Goal: Task Accomplishment & Management: Manage account settings

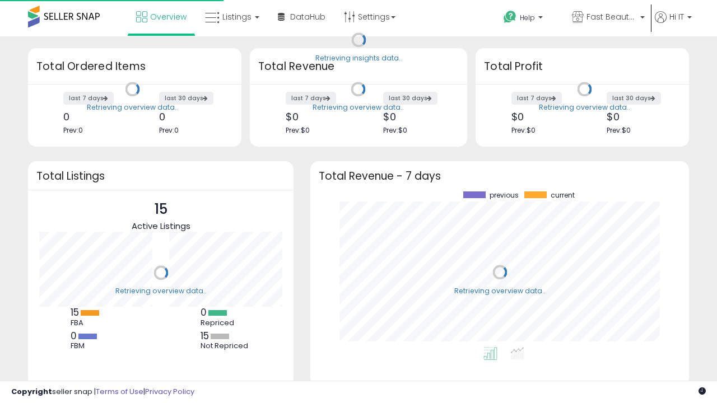
scroll to position [156, 356]
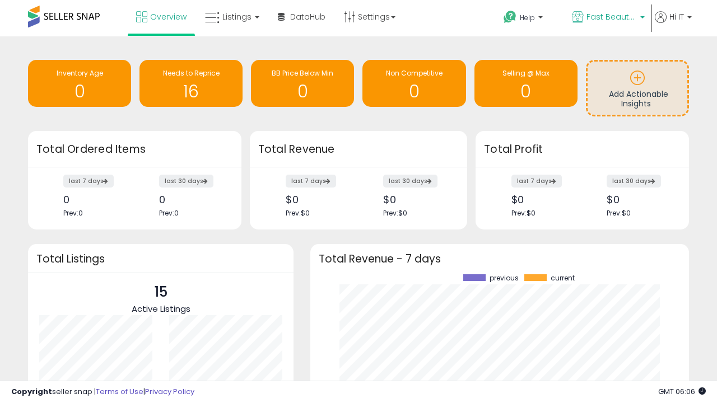
click at [607, 18] on span "Fast Beauty ([GEOGRAPHIC_DATA])" at bounding box center [611, 16] width 50 height 11
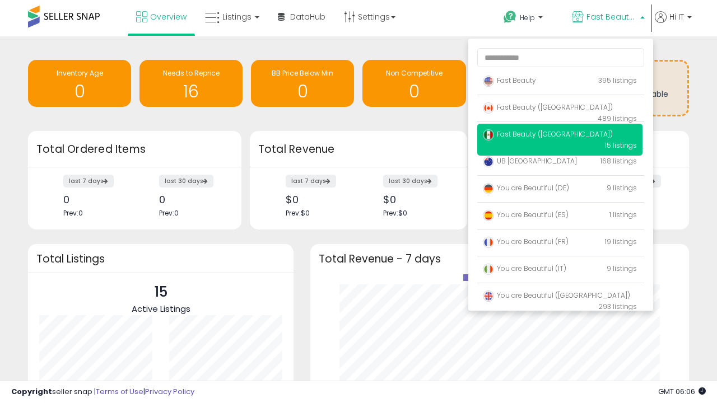
click at [559, 109] on span "Fast Beauty ([GEOGRAPHIC_DATA])" at bounding box center [548, 107] width 130 height 10
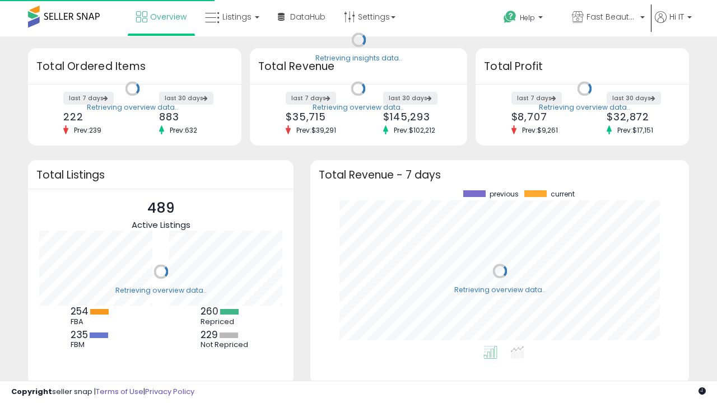
scroll to position [156, 356]
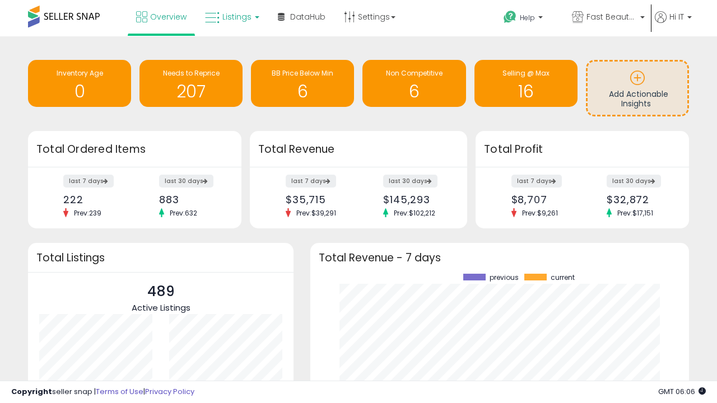
click at [231, 17] on span "Listings" at bounding box center [236, 16] width 29 height 11
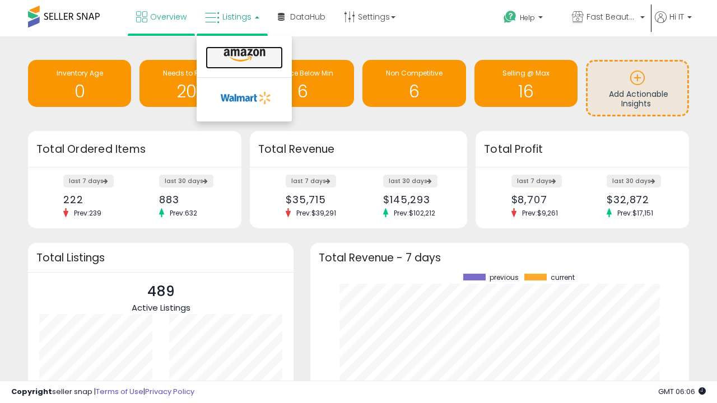
click at [243, 55] on icon at bounding box center [244, 55] width 49 height 15
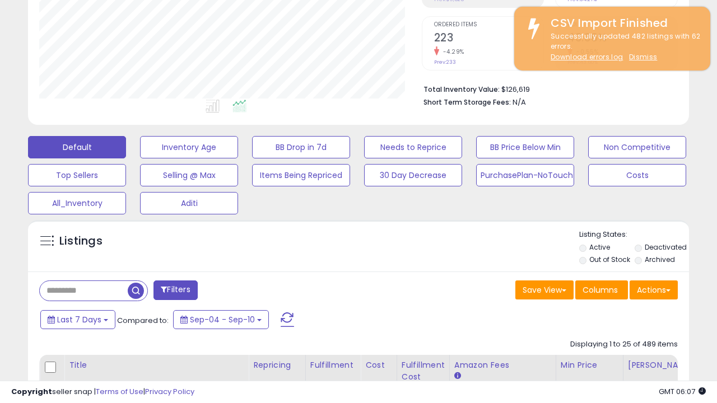
scroll to position [230, 382]
click at [77, 201] on button "All_Inventory" at bounding box center [77, 203] width 98 height 22
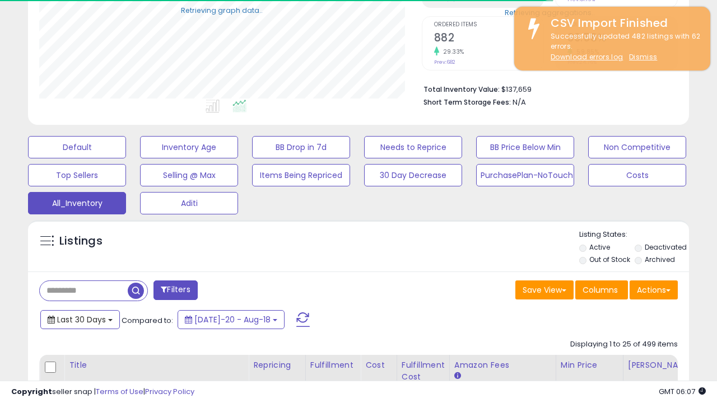
click at [80, 319] on span "Last 30 Days" at bounding box center [81, 319] width 49 height 11
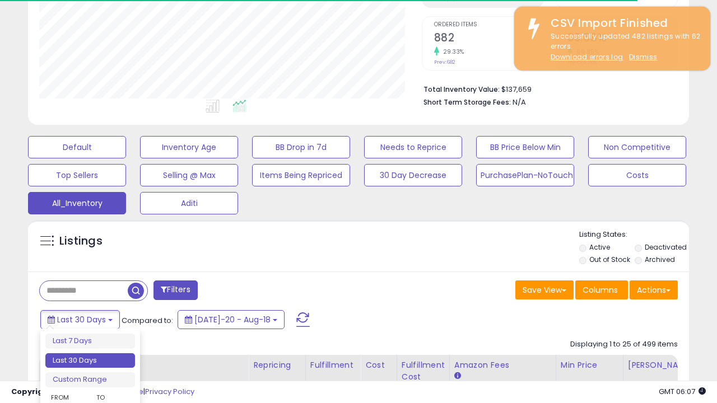
click at [90, 361] on li "Last 30 Days" at bounding box center [90, 360] width 90 height 15
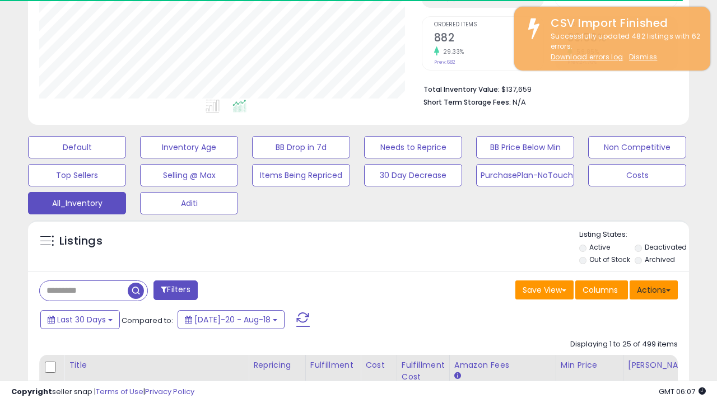
click at [654, 289] on button "Actions" at bounding box center [653, 290] width 48 height 19
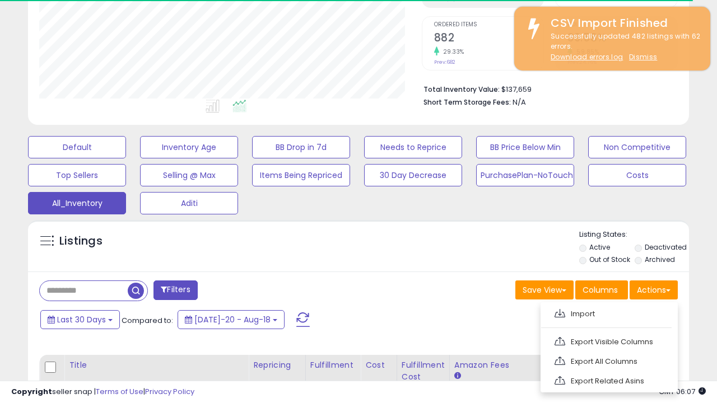
click at [608, 360] on link "Export All Columns" at bounding box center [608, 361] width 123 height 17
